Goal: Task Accomplishment & Management: Complete application form

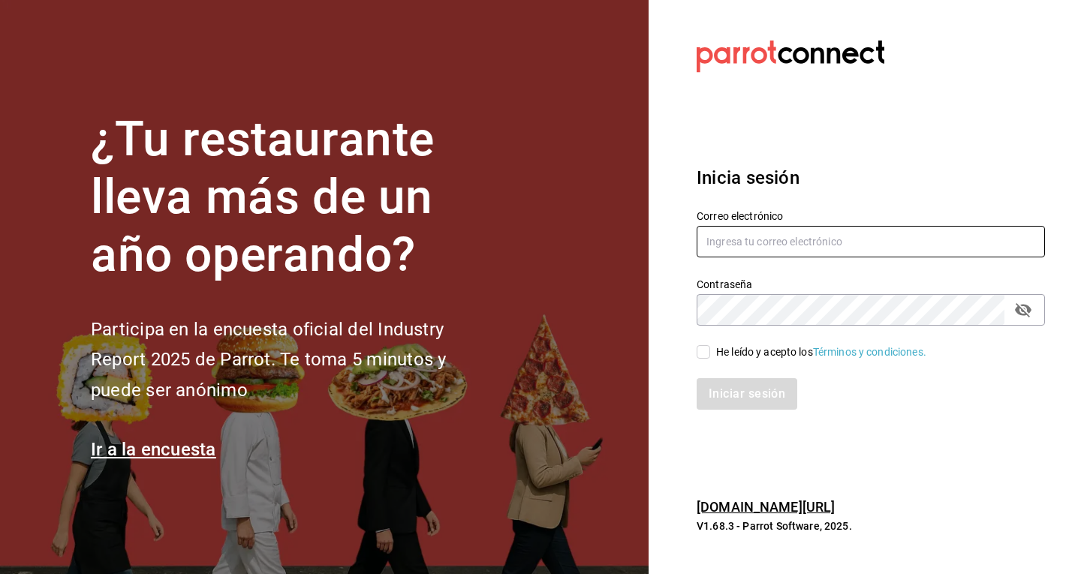
type input "[EMAIL_ADDRESS][DOMAIN_NAME]"
click at [701, 354] on input "He leído y acepto los Términos y condiciones." at bounding box center [704, 352] width 14 height 14
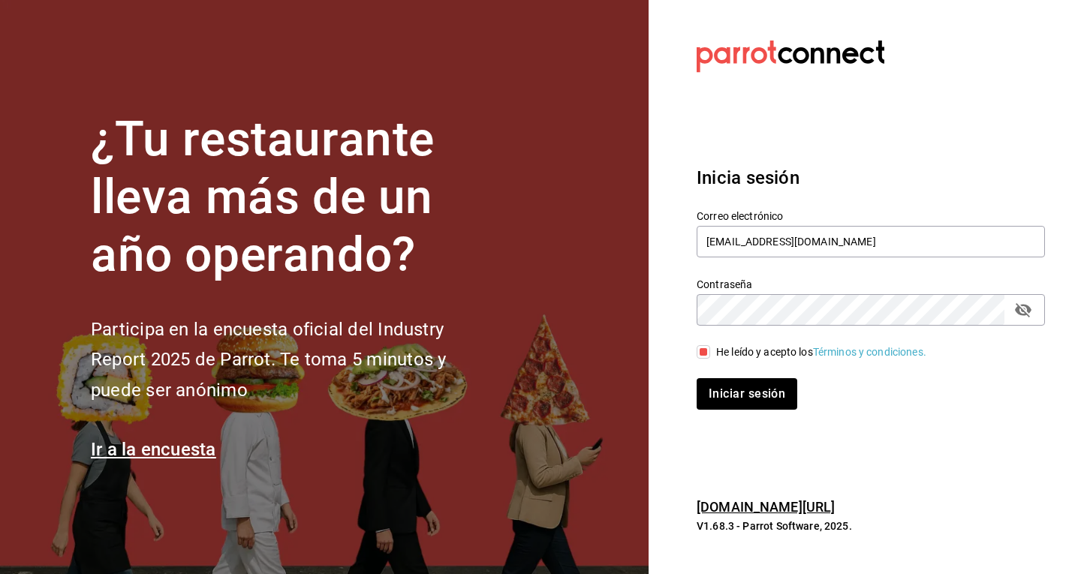
click at [698, 350] on input "He leído y acepto los Términos y condiciones." at bounding box center [704, 352] width 14 height 14
checkbox input "false"
click at [1018, 311] on icon "passwordField" at bounding box center [1023, 310] width 17 height 14
